Goal: Task Accomplishment & Management: Complete application form

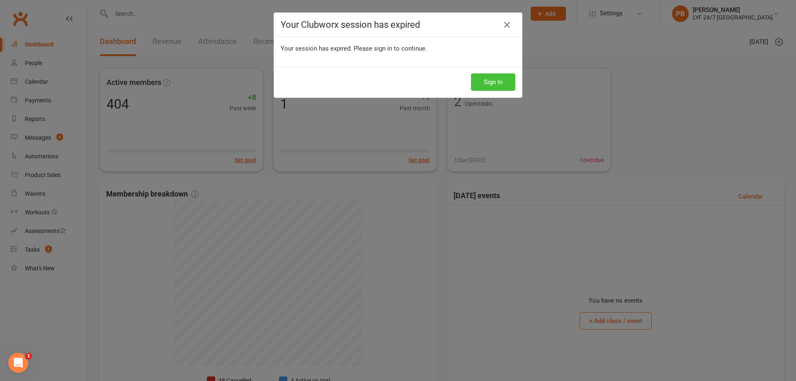
click at [482, 83] on button "Sign In" at bounding box center [493, 81] width 44 height 17
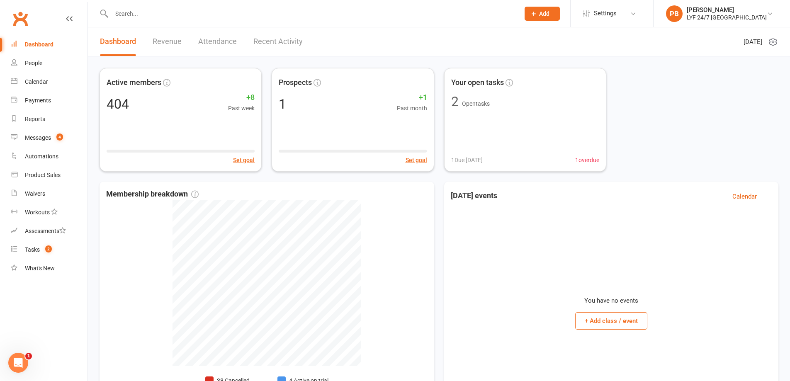
click at [227, 17] on input "text" at bounding box center [311, 14] width 405 height 12
paste input "[PERSON_NAME]"
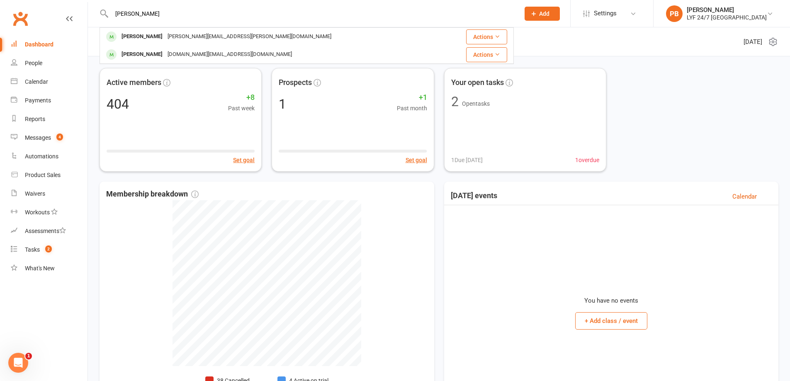
type input "[PERSON_NAME]"
drag, startPoint x: 186, startPoint y: 15, endPoint x: 119, endPoint y: 21, distance: 67.5
click at [119, 21] on div "[PERSON_NAME] Trollope [EMAIL_ADDRESS][PERSON_NAME][DOMAIN_NAME] Actions [PERSO…" at bounding box center [307, 13] width 414 height 27
click at [166, 12] on input "[PERSON_NAME]" at bounding box center [311, 14] width 405 height 12
click at [181, 12] on input "[PERSON_NAME]" at bounding box center [311, 14] width 405 height 12
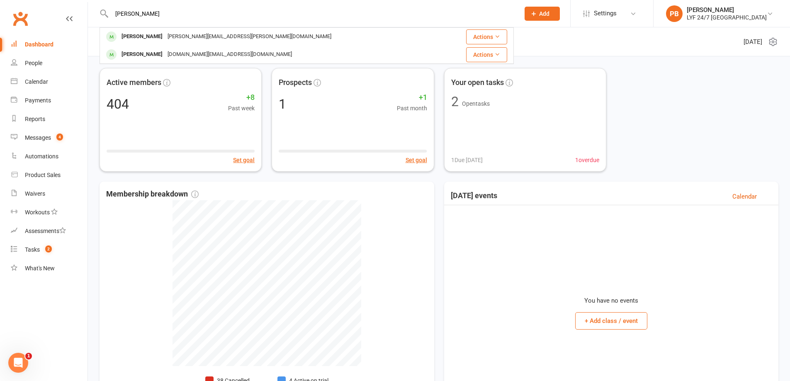
drag, startPoint x: 172, startPoint y: 15, endPoint x: 76, endPoint y: 15, distance: 96.2
click at [76, 2] on header "[PERSON_NAME] Trollope [EMAIL_ADDRESS][PERSON_NAME][DOMAIN_NAME] Actions [PERSO…" at bounding box center [395, 2] width 790 height 0
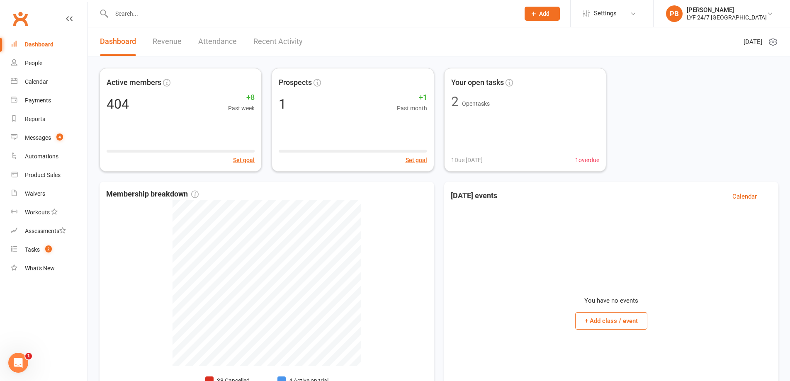
click at [538, 16] on icon at bounding box center [533, 13] width 7 height 7
click at [534, 56] on link "Member" at bounding box center [534, 56] width 74 height 19
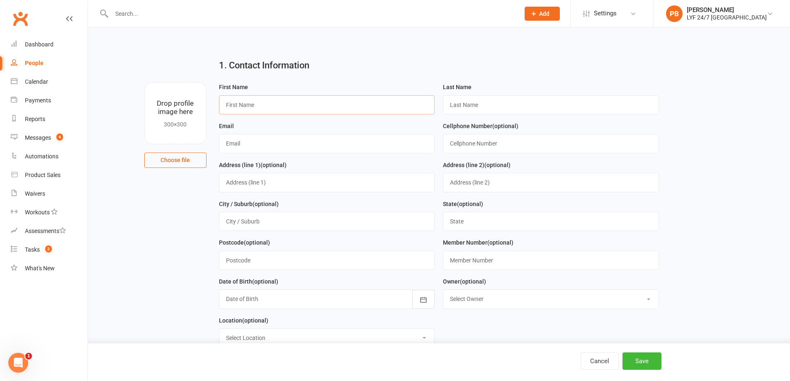
click at [307, 105] on input "text" at bounding box center [327, 104] width 216 height 19
paste input "[PERSON_NAME]"
drag, startPoint x: 291, startPoint y: 105, endPoint x: 238, endPoint y: 105, distance: 52.7
click at [238, 105] on input "[PERSON_NAME]" at bounding box center [327, 104] width 216 height 19
type input "[PERSON_NAME]"
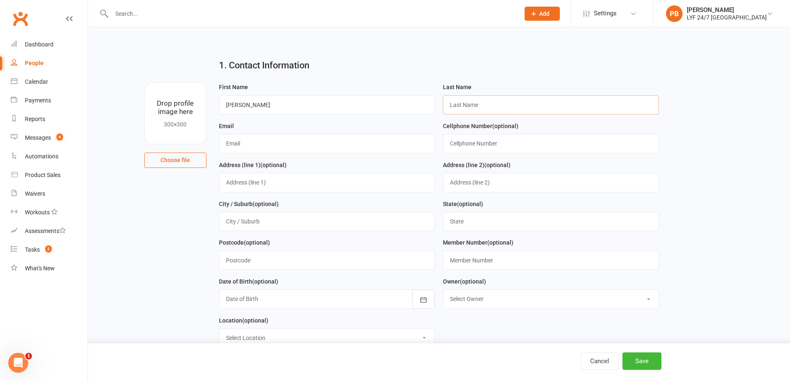
click at [506, 102] on input "text" at bounding box center [551, 104] width 216 height 19
paste input "[PERSON_NAME]"
click at [453, 102] on input "[PERSON_NAME]" at bounding box center [551, 104] width 216 height 19
type input "[PERSON_NAME]"
drag, startPoint x: 341, startPoint y: 149, endPoint x: 343, endPoint y: 144, distance: 4.5
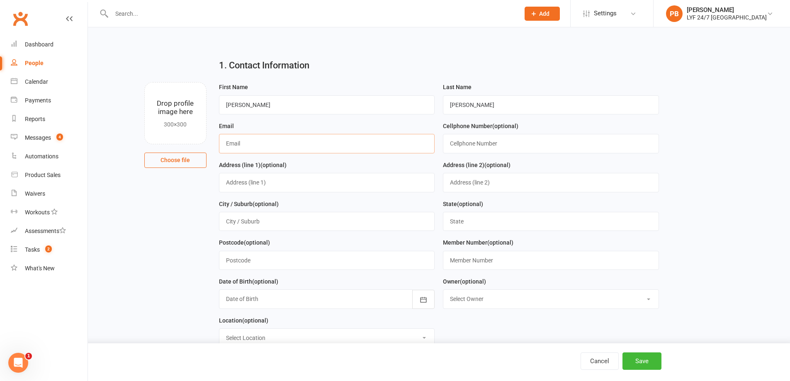
click at [341, 148] on input "text" at bounding box center [327, 143] width 216 height 19
click at [339, 147] on input "text" at bounding box center [327, 143] width 216 height 19
paste input "[EMAIL_ADDRESS][DOMAIN_NAME]"
type input "[EMAIL_ADDRESS][DOMAIN_NAME]"
click at [555, 149] on input "text" at bounding box center [551, 143] width 216 height 19
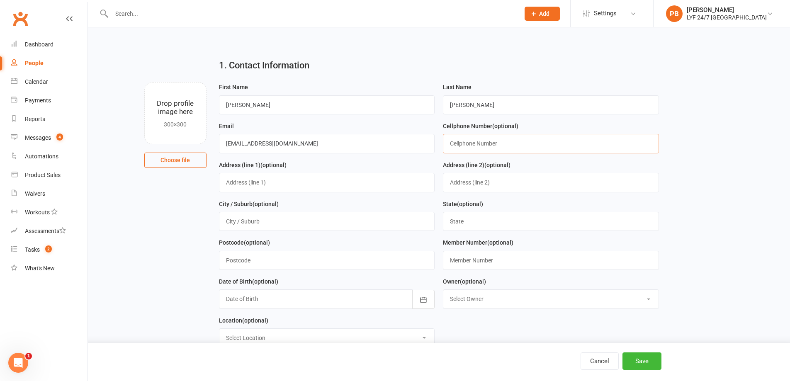
click at [490, 151] on input "text" at bounding box center [551, 143] width 216 height 19
click at [488, 141] on input "text" at bounding box center [551, 143] width 216 height 19
paste input "[PHONE_NUMBER]"
type input "[PHONE_NUMBER]"
click at [262, 185] on input "text" at bounding box center [327, 182] width 216 height 19
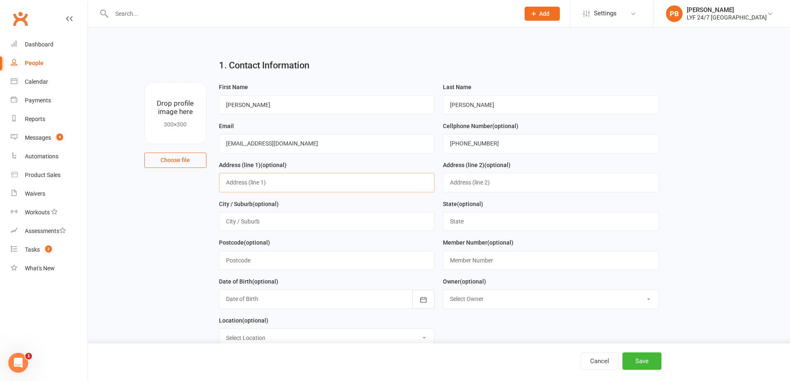
click at [312, 182] on input "text" at bounding box center [327, 182] width 216 height 19
paste input "[STREET_ADDRESS]"
drag, startPoint x: 331, startPoint y: 184, endPoint x: 274, endPoint y: 188, distance: 57.8
click at [274, 188] on input "[STREET_ADDRESS]" at bounding box center [327, 182] width 216 height 19
type input "[STREET_ADDRESS],"
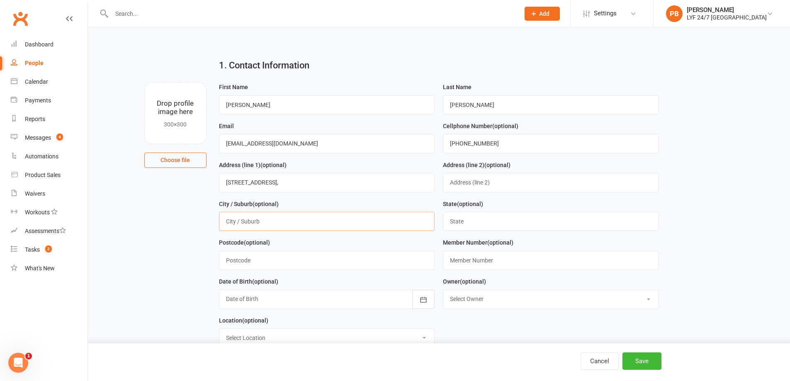
click at [303, 229] on input "text" at bounding box center [327, 221] width 216 height 19
paste input "Kirribilli , [GEOGRAPHIC_DATA] 2061"
drag, startPoint x: 296, startPoint y: 226, endPoint x: 252, endPoint y: 225, distance: 43.6
click at [252, 225] on input "Kirribilli , [GEOGRAPHIC_DATA] 2061" at bounding box center [327, 221] width 216 height 19
type input "Kirribilli"
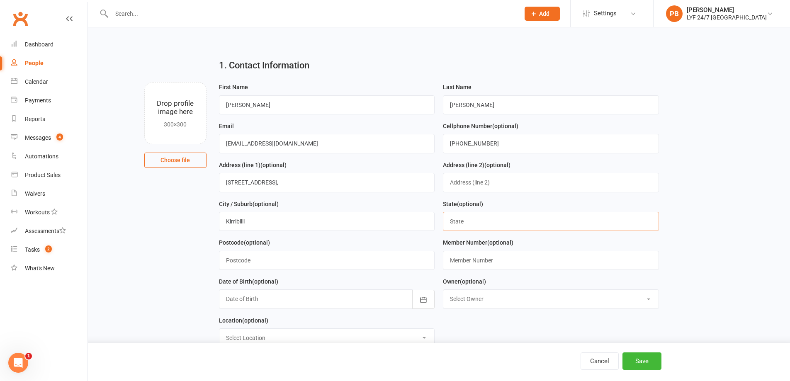
click at [528, 222] on input "text" at bounding box center [551, 221] width 216 height 19
type input "[GEOGRAPHIC_DATA]"
click at [269, 261] on input "text" at bounding box center [327, 260] width 216 height 19
click at [347, 269] on input "text" at bounding box center [327, 260] width 216 height 19
paste input "2061"
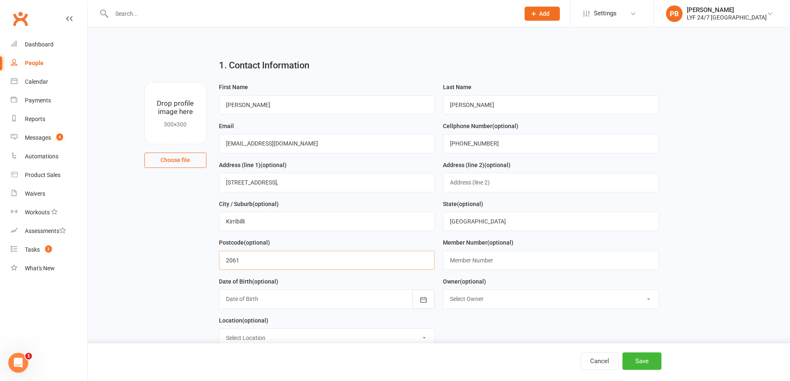
type input "2061"
click at [384, 309] on div at bounding box center [327, 299] width 216 height 19
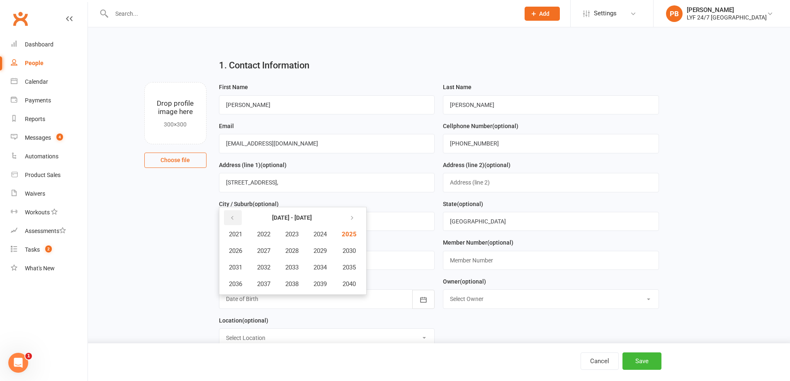
click at [231, 222] on icon "button" at bounding box center [232, 218] width 6 height 7
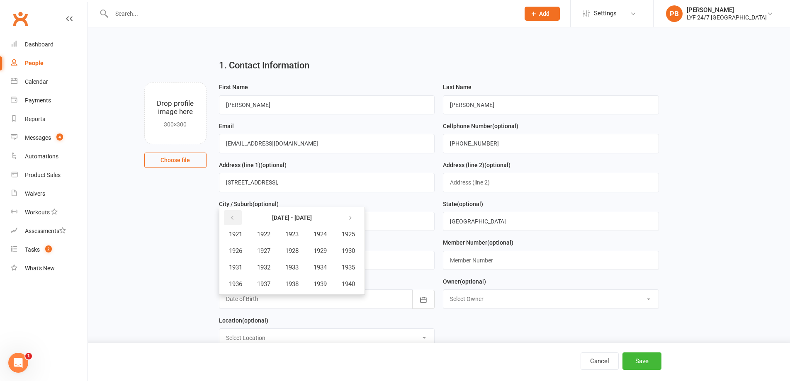
click at [231, 222] on icon "button" at bounding box center [232, 218] width 6 height 7
click at [359, 220] on button "button" at bounding box center [351, 217] width 18 height 15
click at [360, 219] on button "button" at bounding box center [351, 217] width 18 height 15
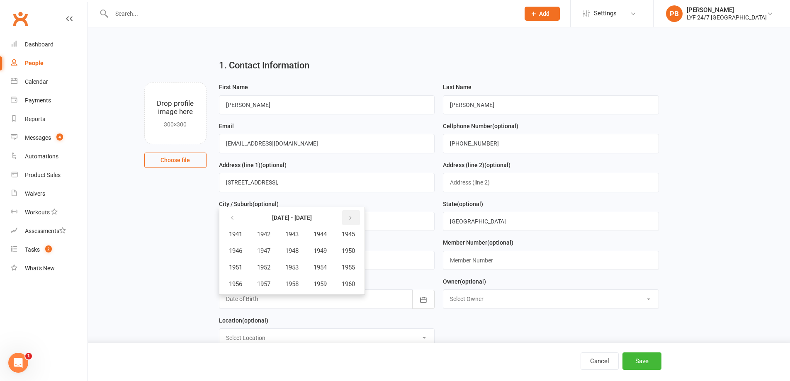
click at [360, 219] on button "button" at bounding box center [351, 217] width 18 height 15
click at [260, 270] on span "1992" at bounding box center [263, 267] width 13 height 7
click at [288, 285] on span "November" at bounding box center [280, 283] width 29 height 7
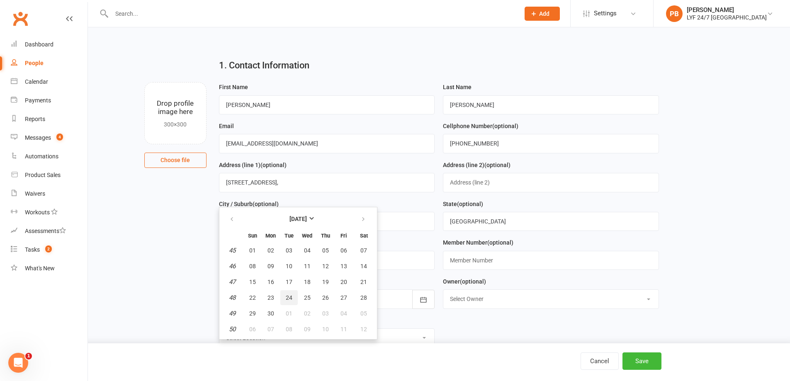
click at [286, 299] on span "24" at bounding box center [289, 298] width 7 height 7
type input "[DATE]"
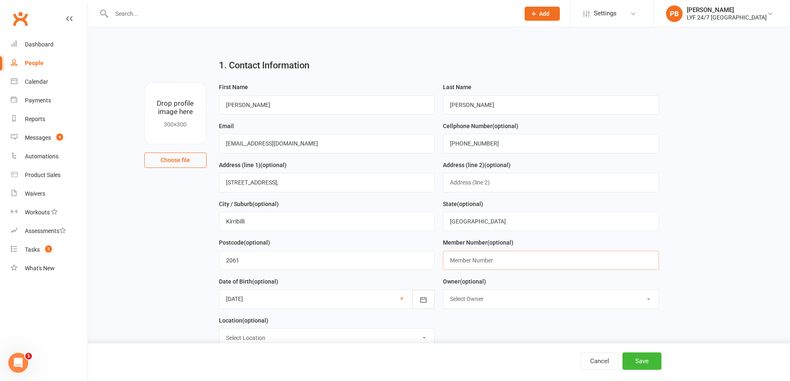
click at [485, 261] on input "text" at bounding box center [551, 260] width 216 height 19
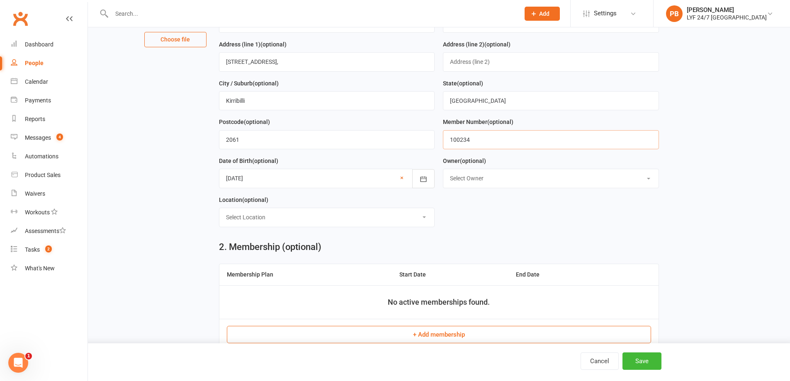
scroll to position [124, 0]
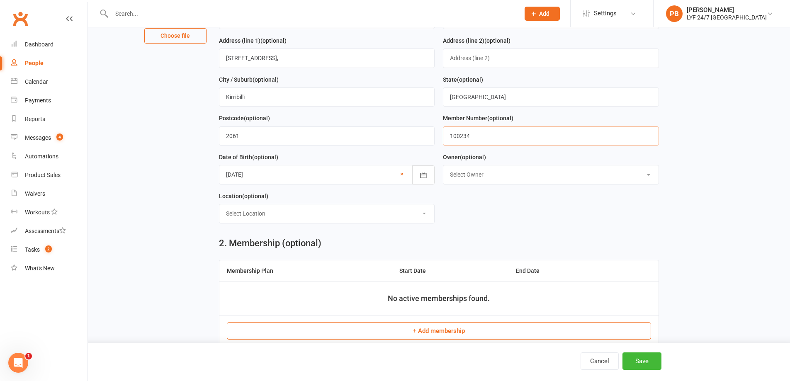
type input "100234"
click at [507, 183] on select "Select Owner [PERSON_NAME] [PERSON_NAME]" at bounding box center [550, 175] width 215 height 18
select select "0"
click at [443, 168] on select "Select Owner [PERSON_NAME] [PERSON_NAME]" at bounding box center [550, 175] width 215 height 18
click at [279, 222] on select "Select Location Example Room (Rename me!)" at bounding box center [326, 214] width 215 height 18
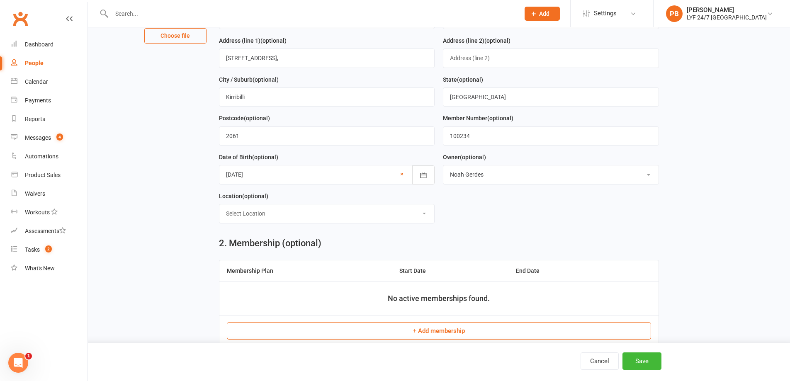
click at [480, 212] on form "First Name [PERSON_NAME] Last Name [PERSON_NAME] Email [EMAIL_ADDRESS][DOMAIN_N…" at bounding box center [439, 94] width 448 height 272
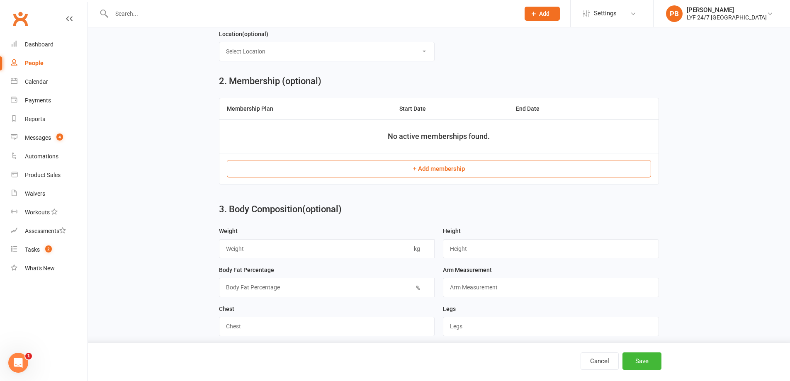
scroll to position [290, 0]
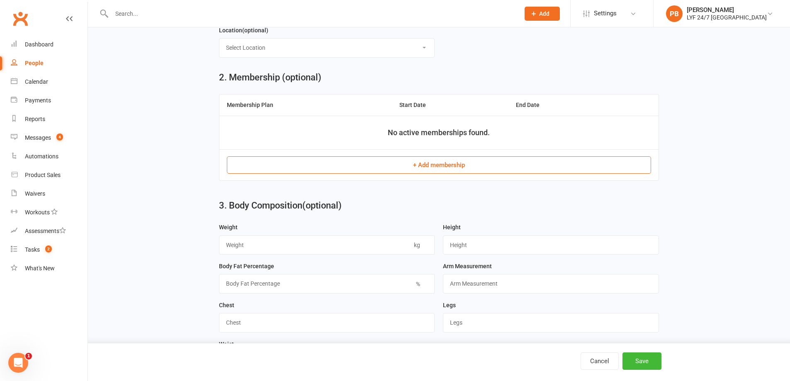
click at [450, 167] on button "+ Add membership" at bounding box center [439, 164] width 424 height 17
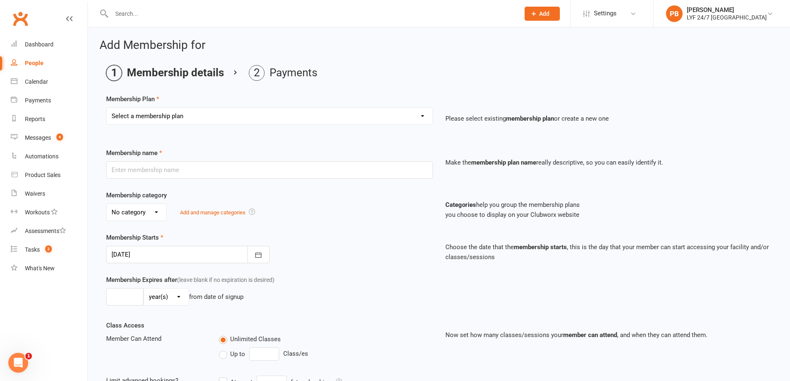
click at [158, 116] on select "Select a membership plan Create new Membership Plan Foundation Direct Debit $41…" at bounding box center [270, 116] width 326 height 17
select select "13"
click at [107, 108] on select "Select a membership plan Create new Membership Plan Foundation Direct Debit $41…" at bounding box center [270, 116] width 326 height 17
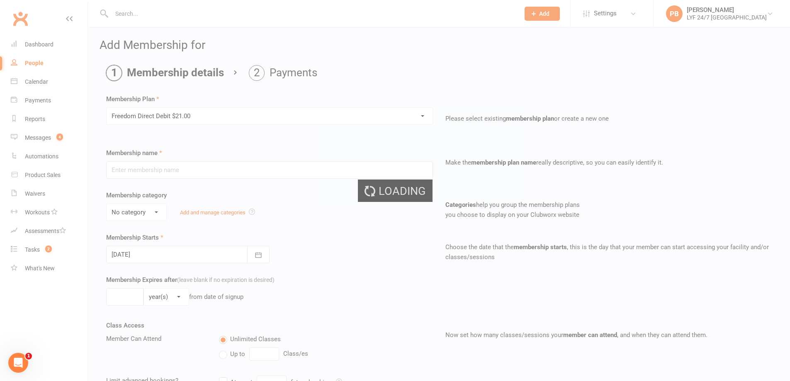
type input "Freedom Direct Debit $21.00"
select select "3"
type input "0"
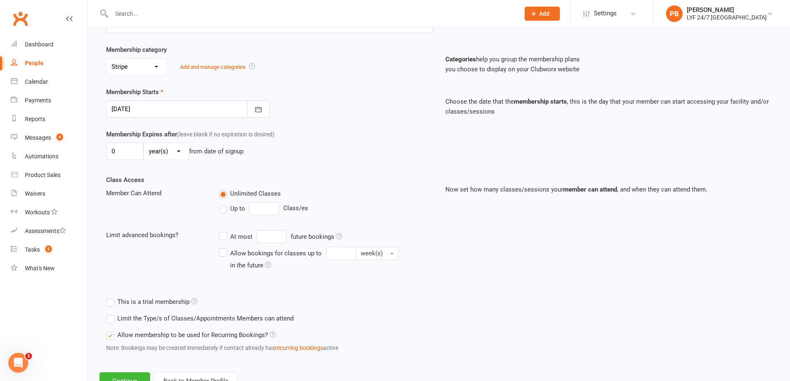
scroll to position [178, 0]
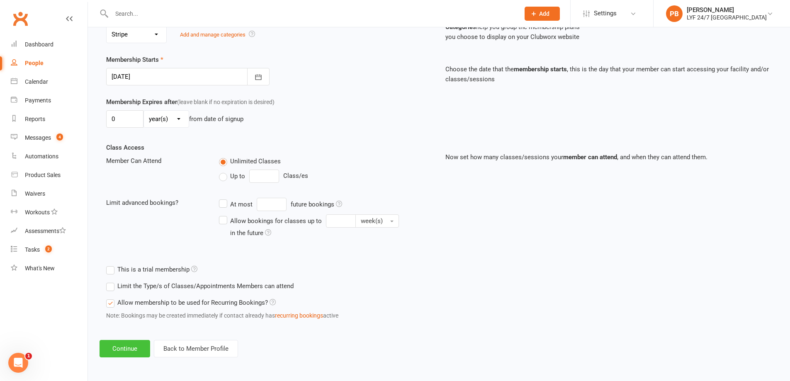
click at [139, 354] on button "Continue" at bounding box center [125, 348] width 51 height 17
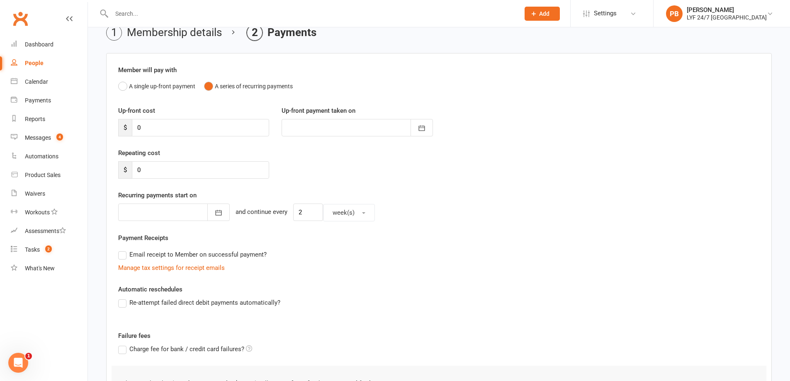
scroll to position [122, 0]
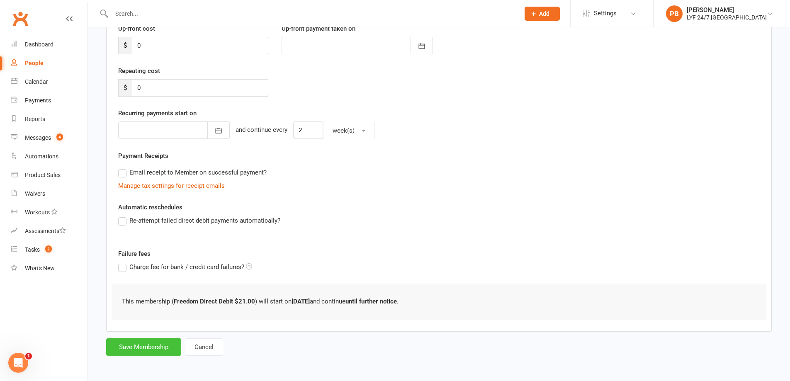
click at [168, 351] on button "Save Membership" at bounding box center [143, 347] width 75 height 17
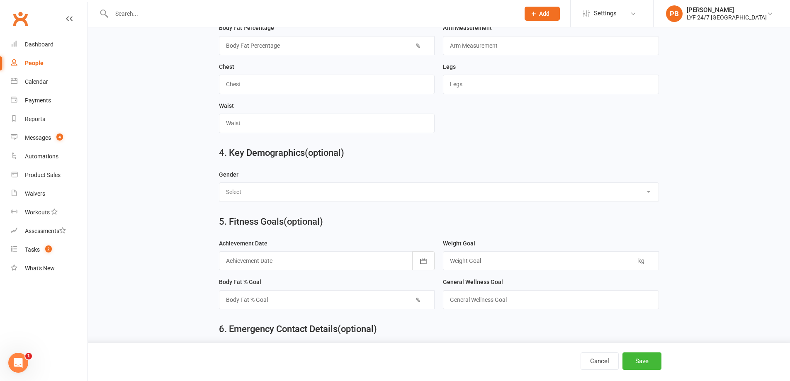
scroll to position [728, 0]
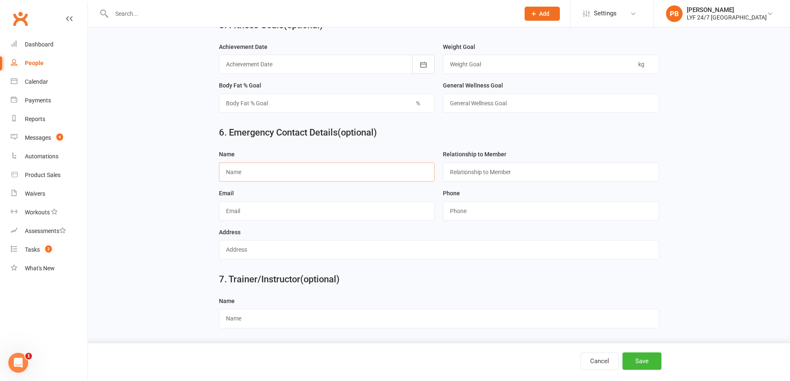
click at [333, 175] on input "text" at bounding box center [327, 172] width 216 height 19
type input "[PERSON_NAME]"
click at [492, 175] on input "text" at bounding box center [551, 172] width 216 height 19
type input "["
type input "partner"
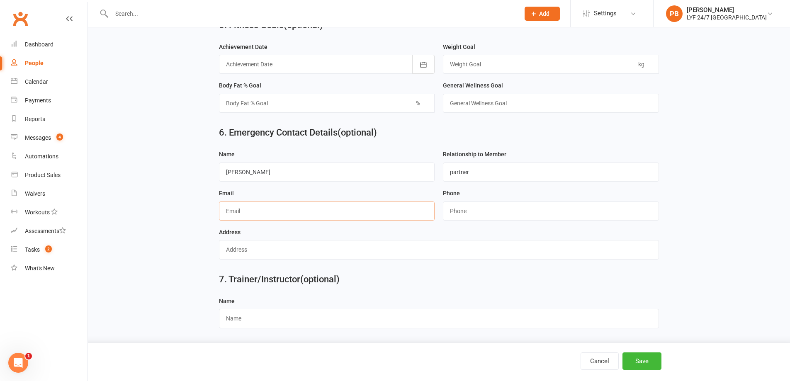
click at [352, 218] on input "text" at bounding box center [327, 211] width 216 height 19
drag, startPoint x: 516, startPoint y: 213, endPoint x: 494, endPoint y: 220, distance: 23.1
click at [516, 213] on input "string" at bounding box center [551, 211] width 216 height 19
type input "6"
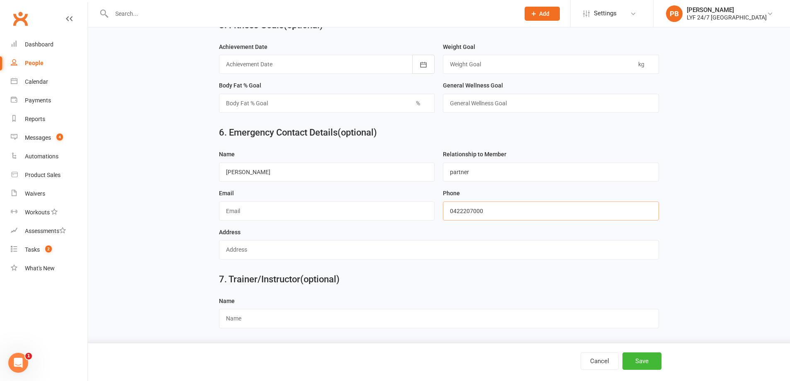
type input "0422207000"
click at [647, 357] on button "Save" at bounding box center [642, 361] width 39 height 17
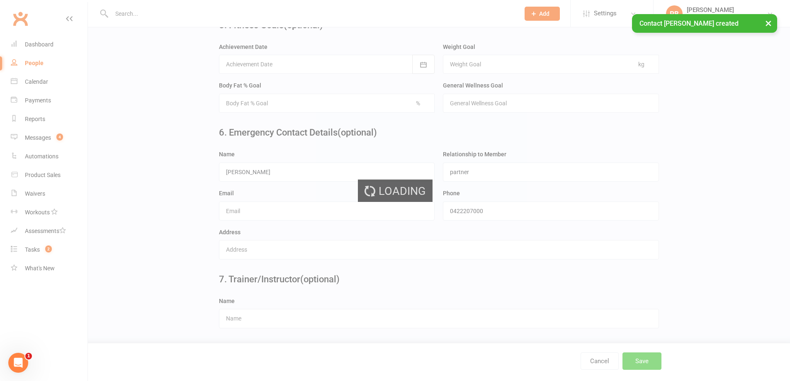
scroll to position [0, 0]
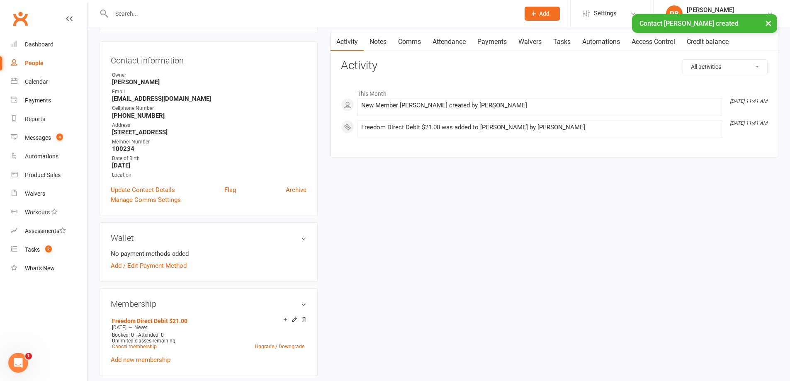
scroll to position [83, 0]
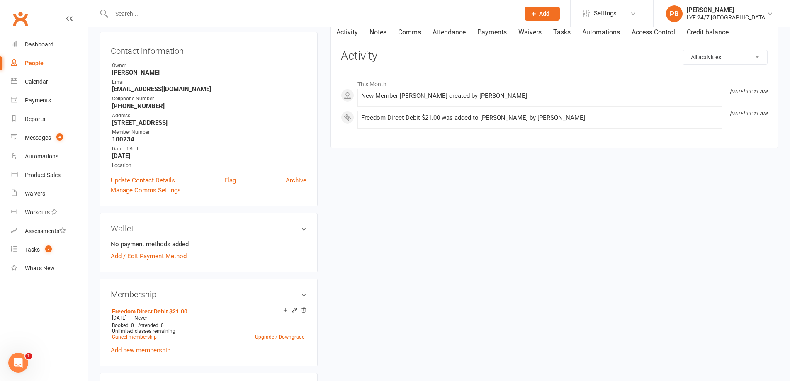
click at [687, 197] on div "upload photo [PERSON_NAME] Activated [DATE] Added [DATE] Active member [DEMOGRA…" at bounding box center [439, 378] width 692 height 845
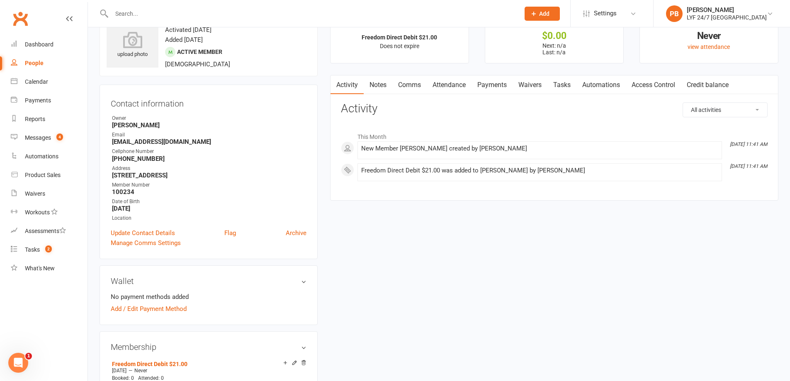
scroll to position [0, 0]
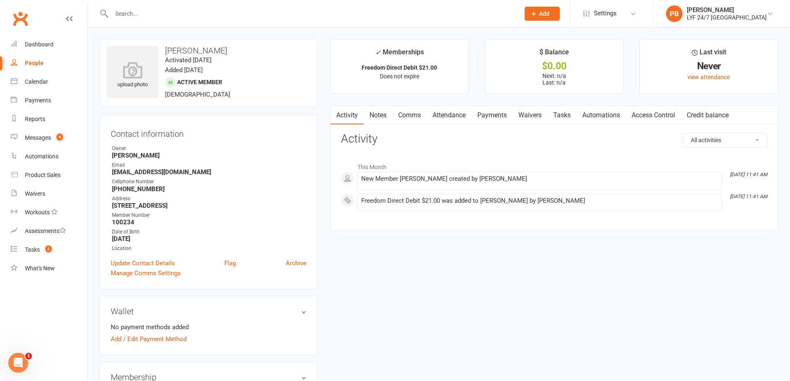
click at [651, 111] on link "Access Control" at bounding box center [653, 115] width 55 height 19
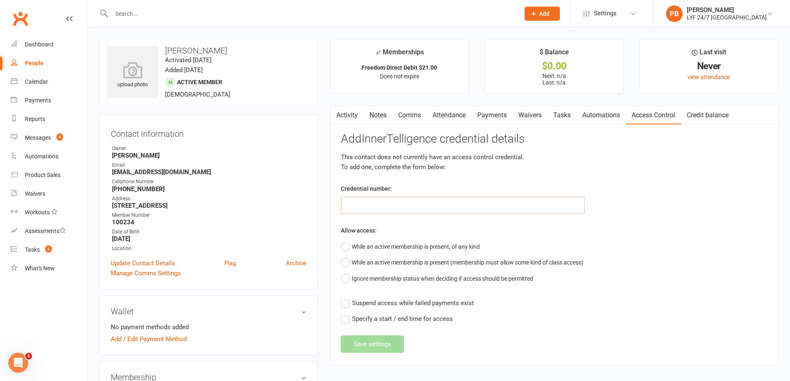
click at [409, 206] on input "text" at bounding box center [463, 205] width 244 height 17
type input "100234"
click at [348, 250] on button "While an active membership is present, of any kind" at bounding box center [410, 247] width 139 height 16
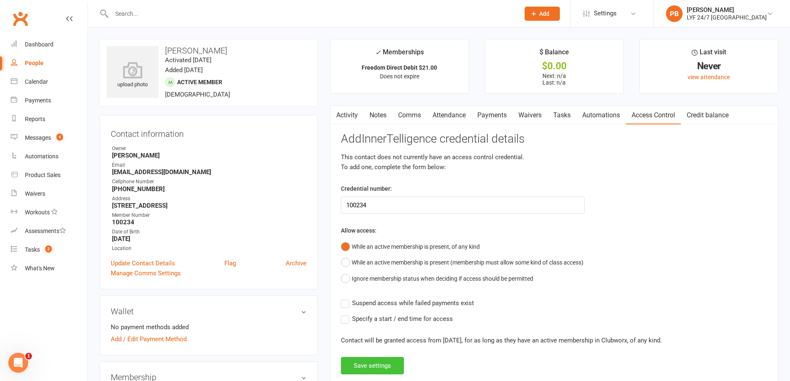
click at [386, 362] on button "Save settings" at bounding box center [372, 365] width 63 height 17
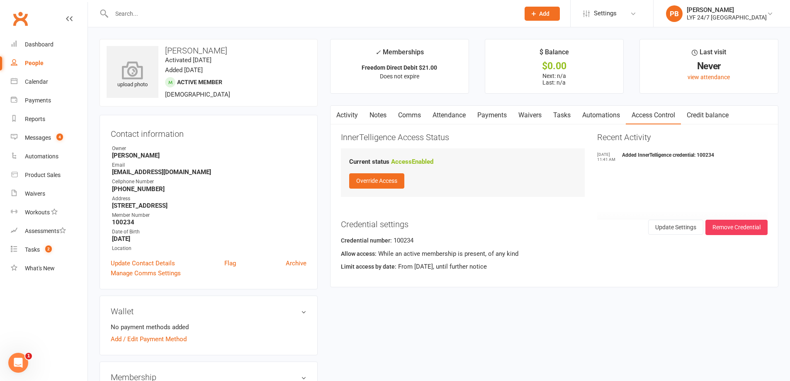
click at [146, 56] on div "upload photo" at bounding box center [133, 72] width 52 height 52
drag, startPoint x: 238, startPoint y: 52, endPoint x: 172, endPoint y: 57, distance: 66.2
click at [165, 52] on h3 "[PERSON_NAME]" at bounding box center [209, 50] width 204 height 9
copy h3 "[PERSON_NAME]"
click at [150, 9] on input "text" at bounding box center [311, 14] width 405 height 12
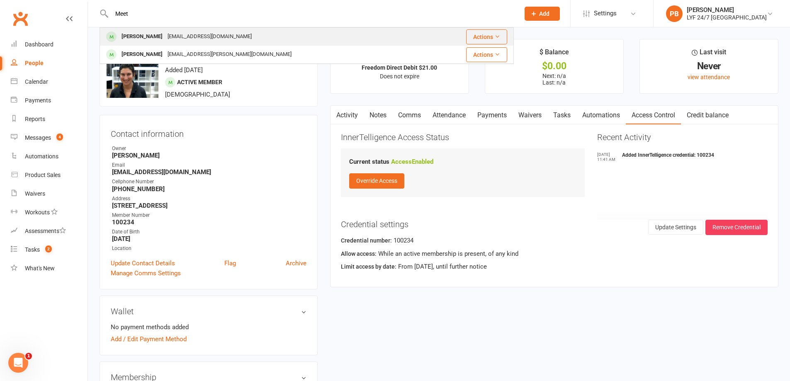
type input "Meet"
click at [157, 34] on div "[PERSON_NAME]" at bounding box center [142, 37] width 46 height 12
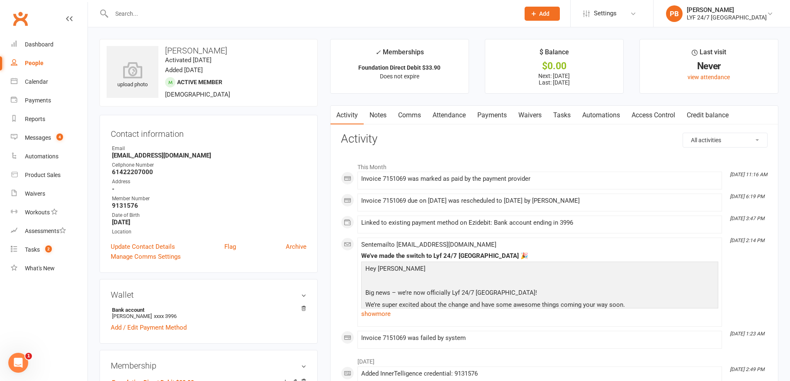
drag, startPoint x: 196, startPoint y: 50, endPoint x: 164, endPoint y: 50, distance: 31.9
click at [164, 50] on h3 "[PERSON_NAME]" at bounding box center [209, 50] width 204 height 9
copy h3 "[PERSON_NAME]"
click at [252, 73] on div "upload photo Meetaksh [PERSON_NAME] Activated [DATE] Added [DATE] Active member…" at bounding box center [209, 73] width 218 height 68
paste input "[PERSON_NAME] [PERSON_NAME]"
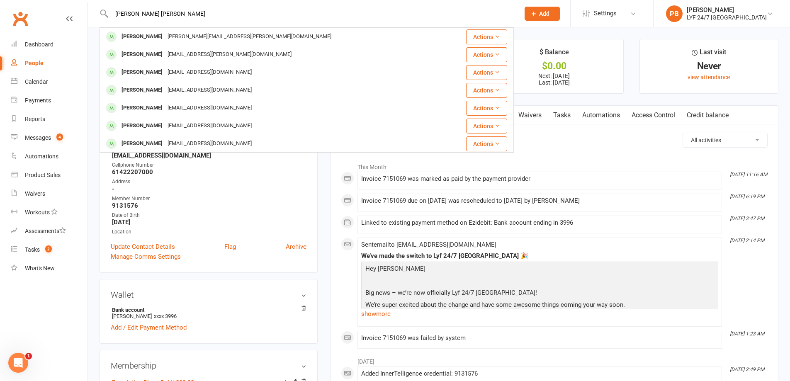
click at [175, 19] on div "[PERSON_NAME] [PERSON_NAME] [PERSON_NAME] [PERSON_NAME][EMAIL_ADDRESS][PERSON_N…" at bounding box center [307, 13] width 414 height 27
click at [144, 14] on input "[PERSON_NAME] [PERSON_NAME]" at bounding box center [311, 14] width 405 height 12
drag, startPoint x: 181, startPoint y: 16, endPoint x: 77, endPoint y: 7, distance: 104.5
click at [77, 2] on header "[PERSON_NAME] [PERSON_NAME] [PERSON_NAME] [PERSON_NAME][EMAIL_ADDRESS][PERSON_N…" at bounding box center [395, 2] width 790 height 0
paste input "8385160"
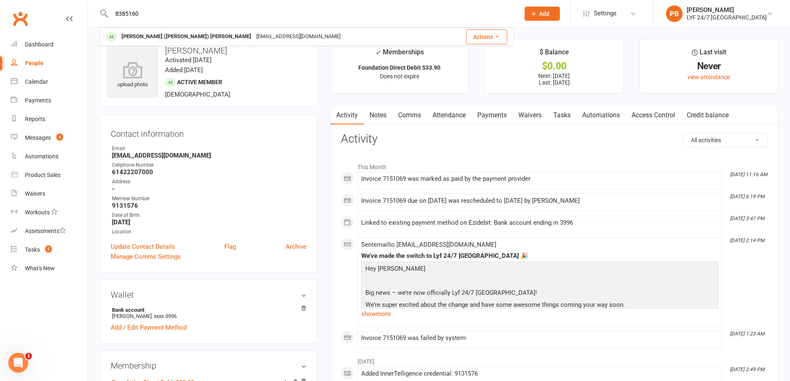
type input "8385160"
click at [157, 32] on div "[PERSON_NAME] ([PERSON_NAME]) [PERSON_NAME]" at bounding box center [186, 37] width 135 height 12
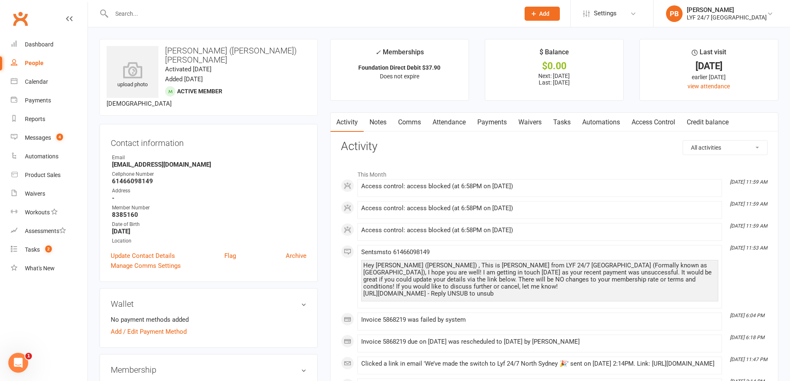
click at [667, 127] on link "Access Control" at bounding box center [653, 122] width 55 height 19
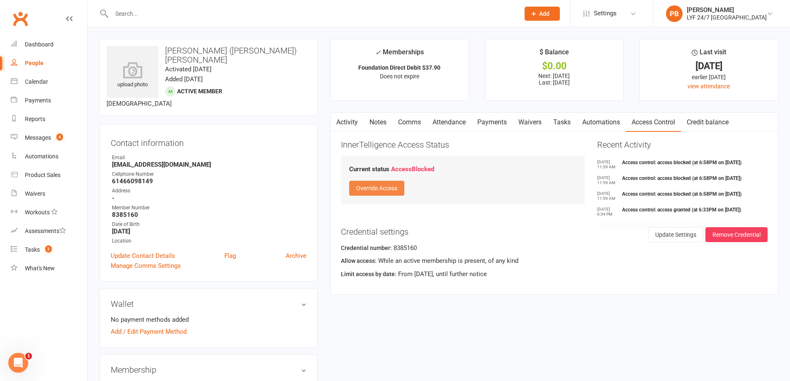
click at [399, 186] on button "Override Access" at bounding box center [376, 188] width 55 height 15
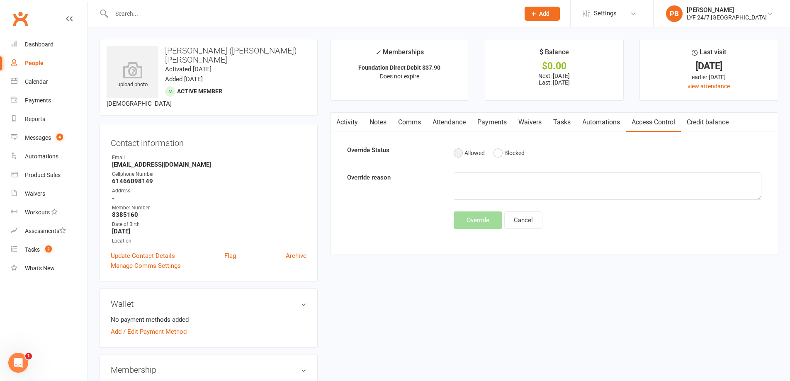
click at [459, 157] on button "Allowed" at bounding box center [469, 153] width 31 height 16
click at [478, 227] on button "Override" at bounding box center [478, 220] width 49 height 17
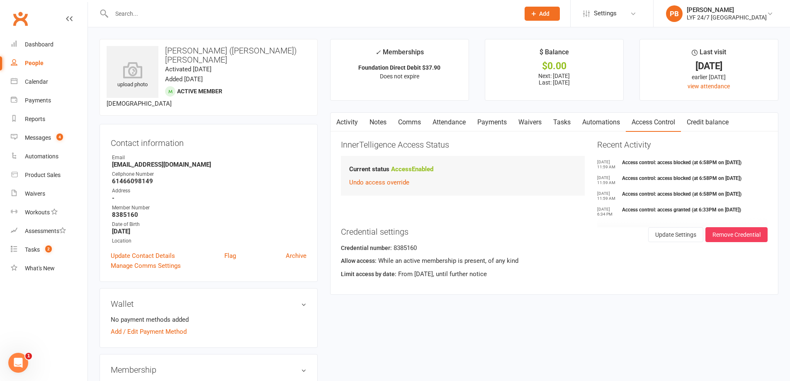
click at [168, 15] on input "text" at bounding box center [311, 14] width 405 height 12
paste input "9131580"
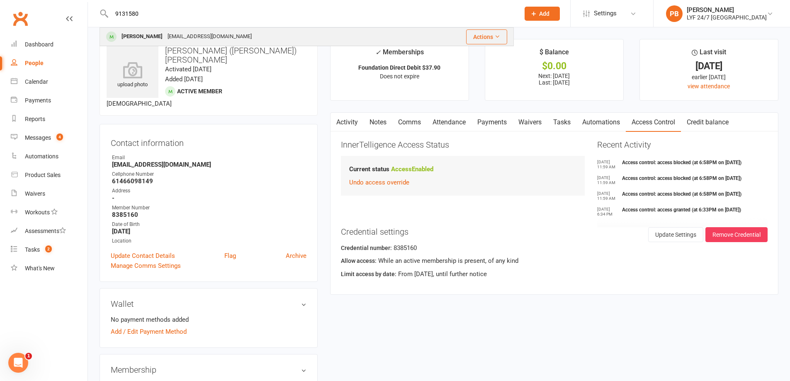
type input "9131580"
click at [175, 39] on div "[EMAIL_ADDRESS][DOMAIN_NAME]" at bounding box center [209, 37] width 89 height 12
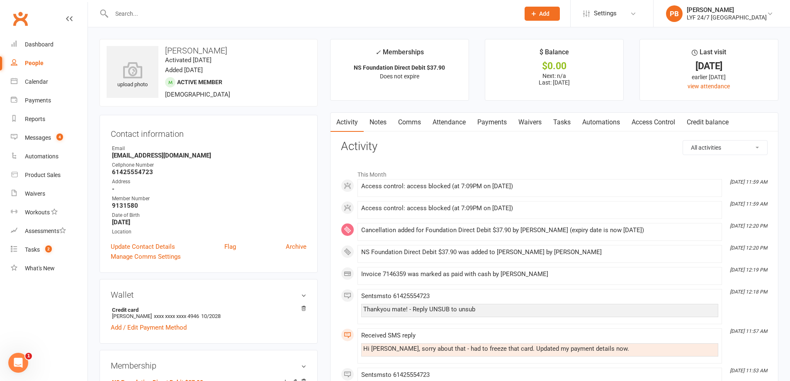
click at [659, 129] on link "Access Control" at bounding box center [653, 122] width 55 height 19
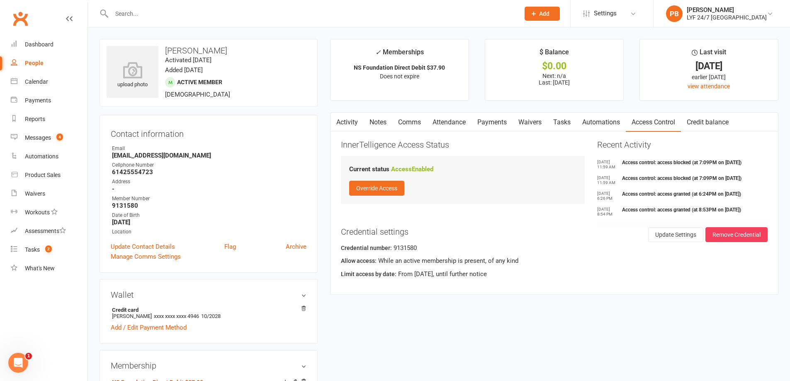
click at [171, 17] on input "text" at bounding box center [311, 14] width 405 height 12
paste input "100300"
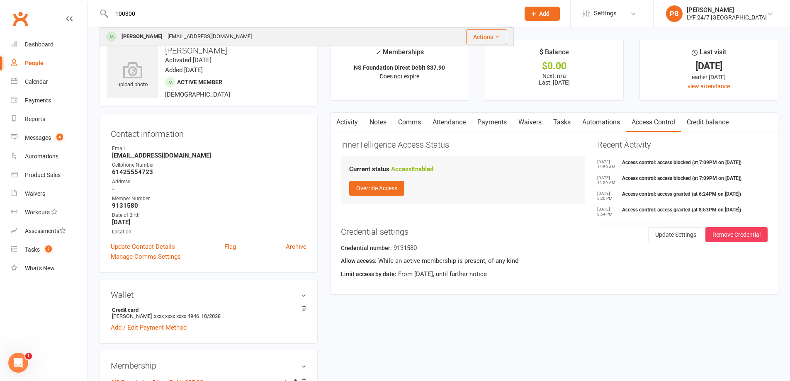
type input "100300"
click at [183, 34] on div "[EMAIL_ADDRESS][DOMAIN_NAME]" at bounding box center [209, 37] width 89 height 12
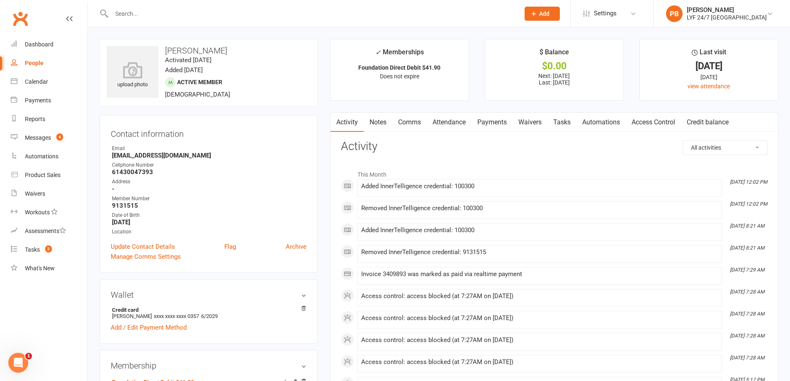
click at [642, 121] on link "Access Control" at bounding box center [653, 122] width 55 height 19
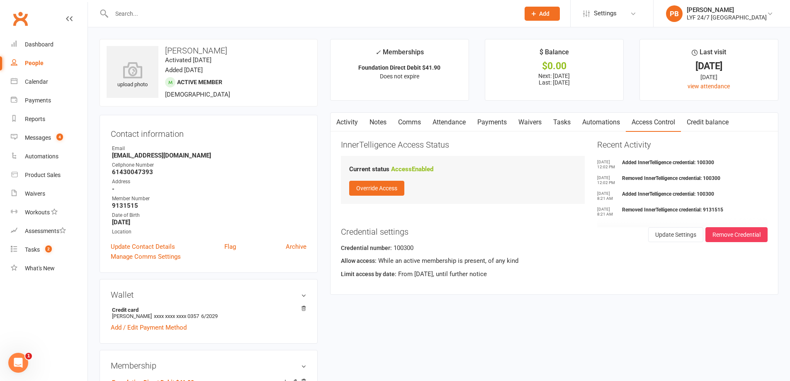
click at [168, 19] on input "text" at bounding box center [311, 14] width 405 height 12
paste input "8897562"
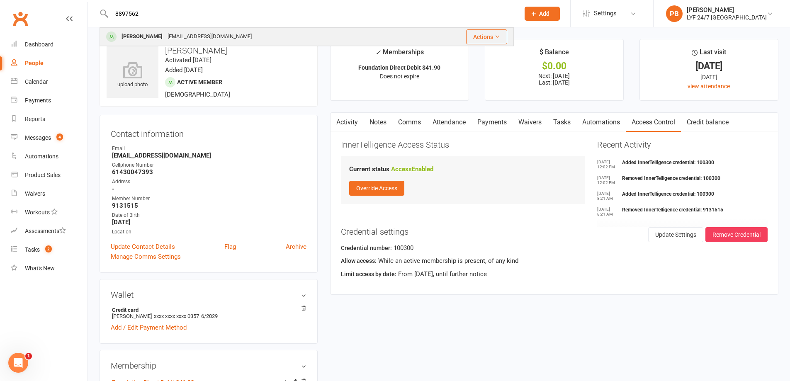
type input "8897562"
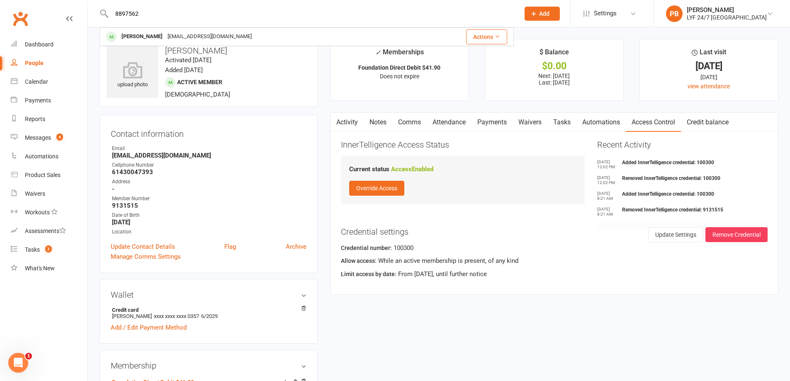
click at [180, 38] on div "[EMAIL_ADDRESS][DOMAIN_NAME]" at bounding box center [209, 37] width 89 height 12
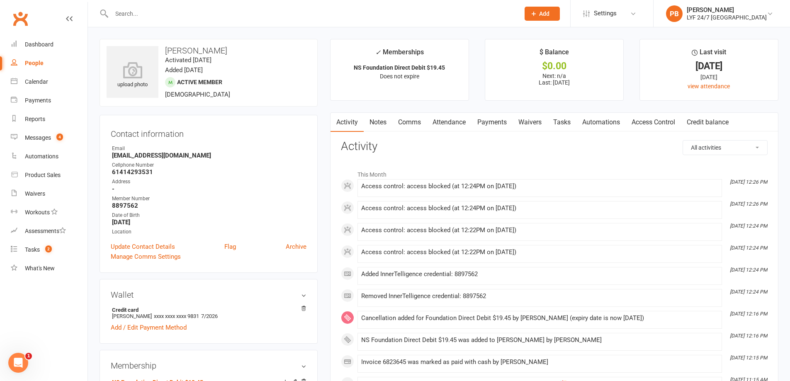
drag, startPoint x: 663, startPoint y: 122, endPoint x: 659, endPoint y: 128, distance: 6.9
click at [663, 123] on link "Access Control" at bounding box center [653, 122] width 55 height 19
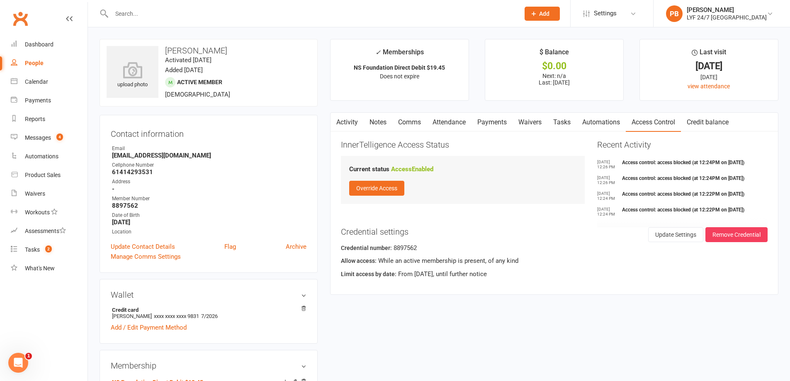
click at [135, 14] on input "text" at bounding box center [311, 14] width 405 height 12
paste input "8928728"
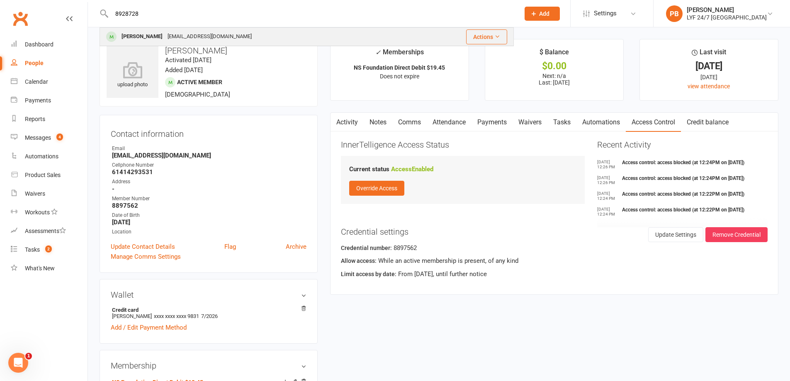
type input "8928728"
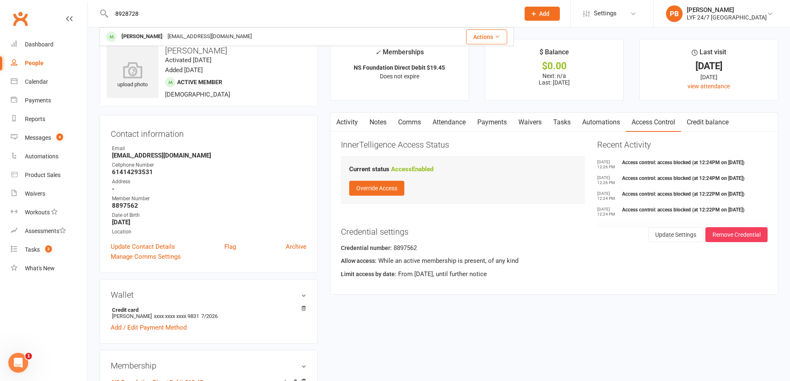
click at [157, 32] on div "[PERSON_NAME]" at bounding box center [142, 37] width 46 height 12
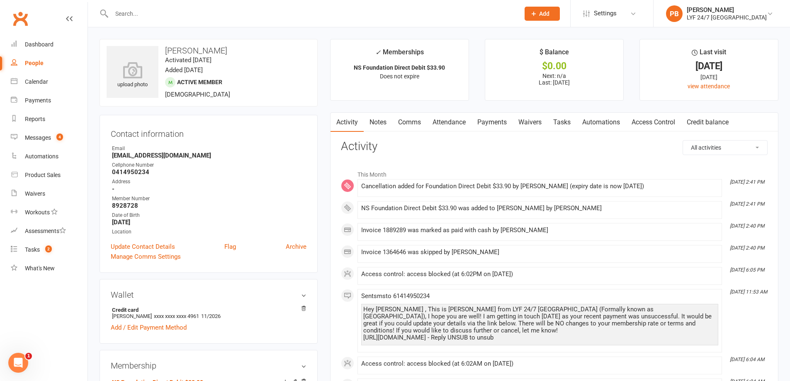
click at [637, 119] on link "Access Control" at bounding box center [653, 122] width 55 height 19
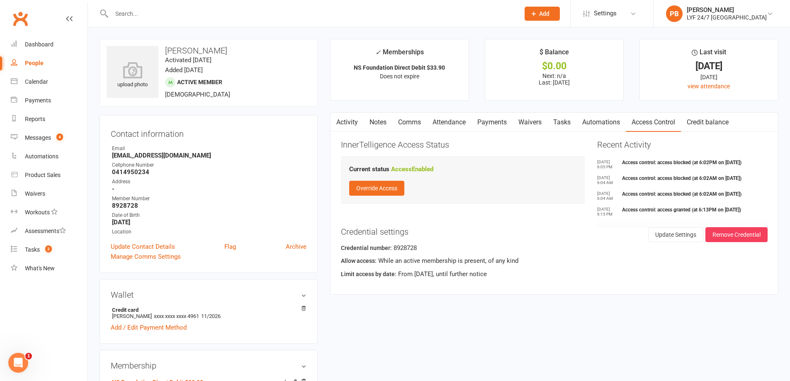
click at [638, 116] on link "Access Control" at bounding box center [653, 122] width 55 height 19
click at [56, 45] on link "Dashboard" at bounding box center [49, 44] width 77 height 19
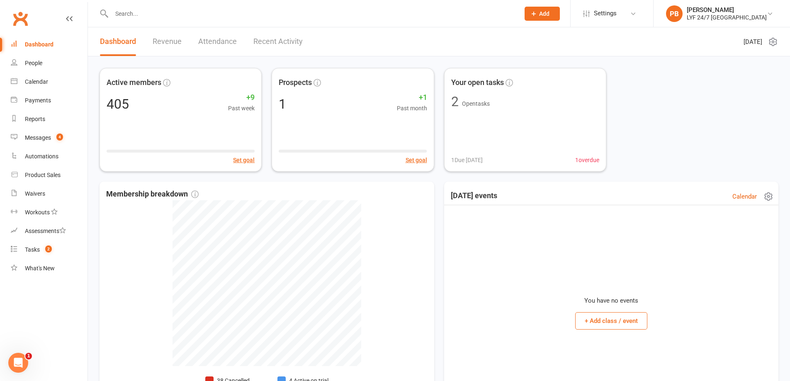
click at [504, 292] on div "You have no events + Add class / event" at bounding box center [612, 309] width 322 height 208
click at [289, 14] on input "text" at bounding box center [311, 14] width 405 height 12
paste input "Aert van de Hulsbeek"
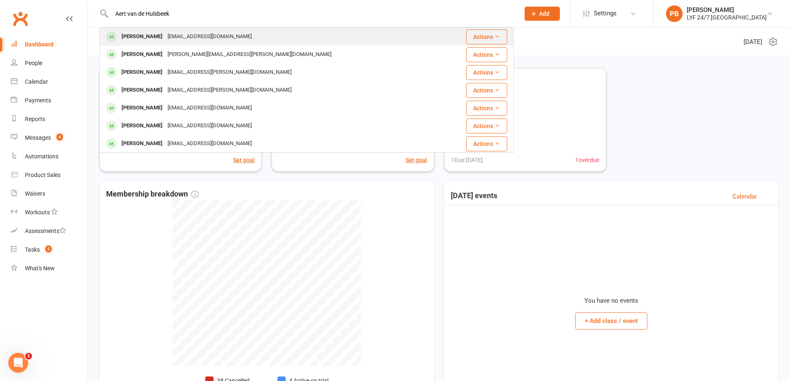
type input "Aert van de Hulsbeek"
click at [132, 39] on div "[PERSON_NAME]" at bounding box center [142, 37] width 46 height 12
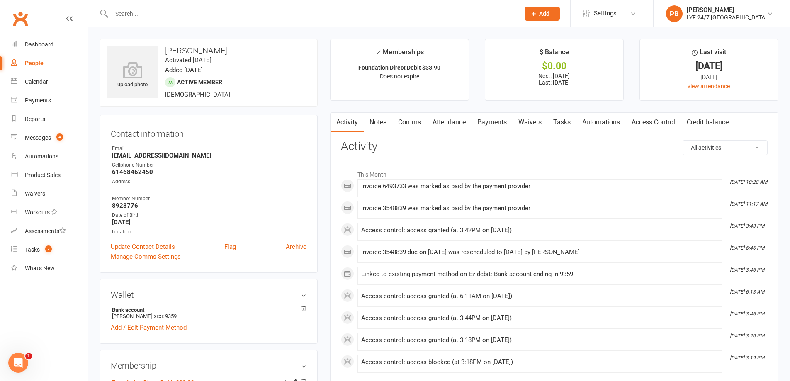
click at [656, 124] on link "Access Control" at bounding box center [653, 122] width 55 height 19
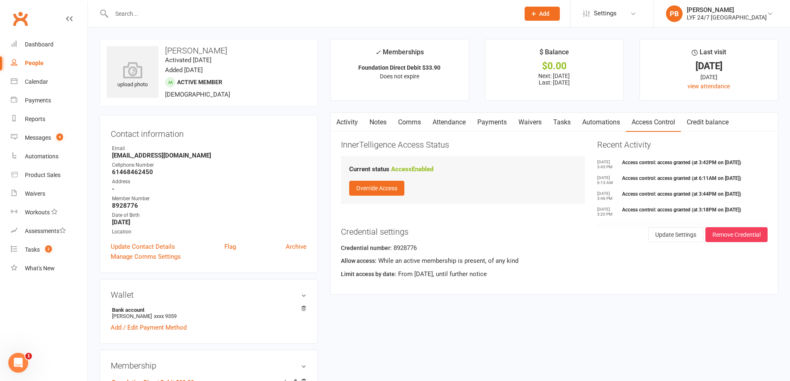
click at [420, 121] on link "Comms" at bounding box center [409, 122] width 34 height 19
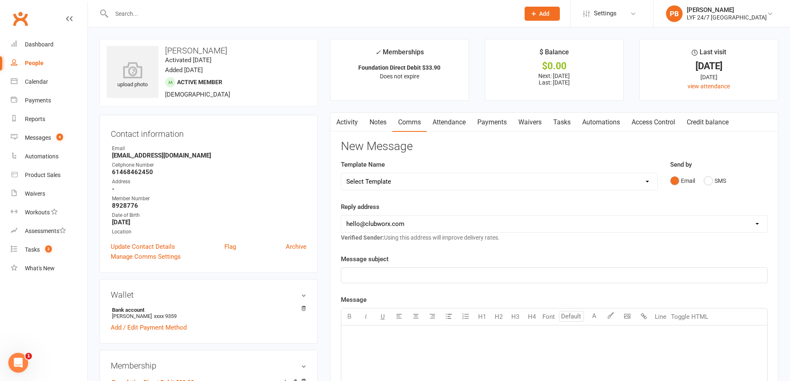
click at [489, 120] on link "Payments" at bounding box center [492, 122] width 41 height 19
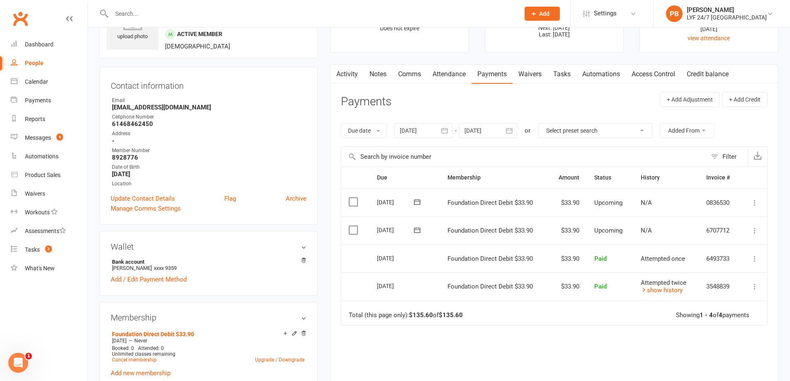
scroll to position [83, 0]
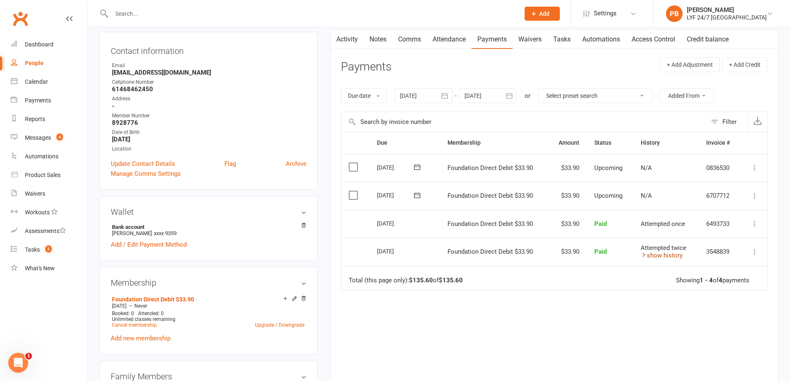
click at [672, 256] on link "show history" at bounding box center [662, 255] width 42 height 7
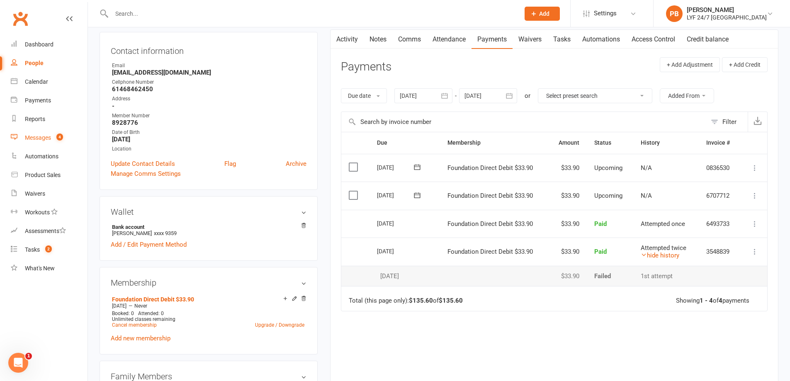
click at [39, 134] on link "Messages 4" at bounding box center [49, 138] width 77 height 19
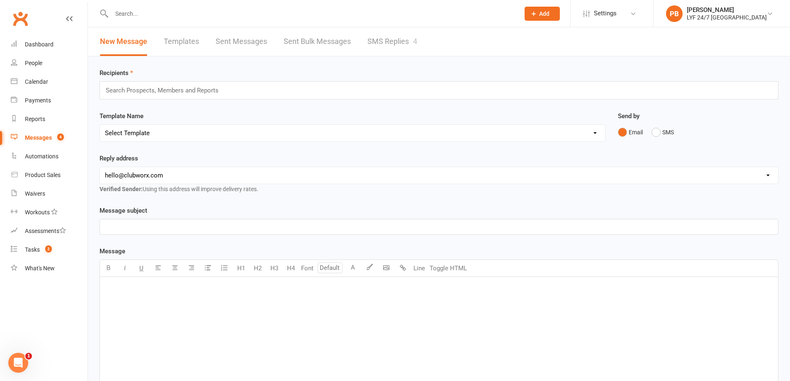
click at [387, 45] on link "SMS Replies 4" at bounding box center [393, 41] width 50 height 29
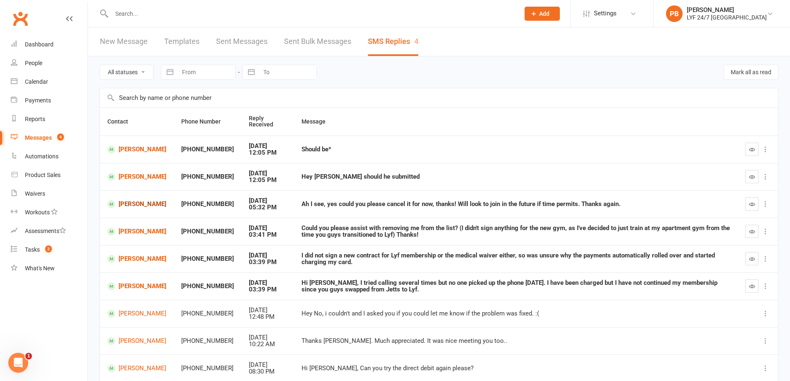
click at [147, 205] on link "[PERSON_NAME]" at bounding box center [136, 204] width 59 height 8
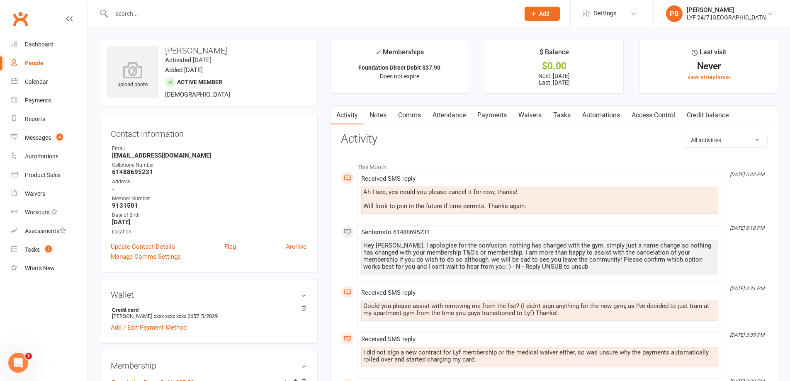
click at [198, 7] on div at bounding box center [307, 13] width 414 height 27
click at [191, 15] on input "text" at bounding box center [311, 14] width 405 height 12
type input "9"
